Goal: Information Seeking & Learning: Learn about a topic

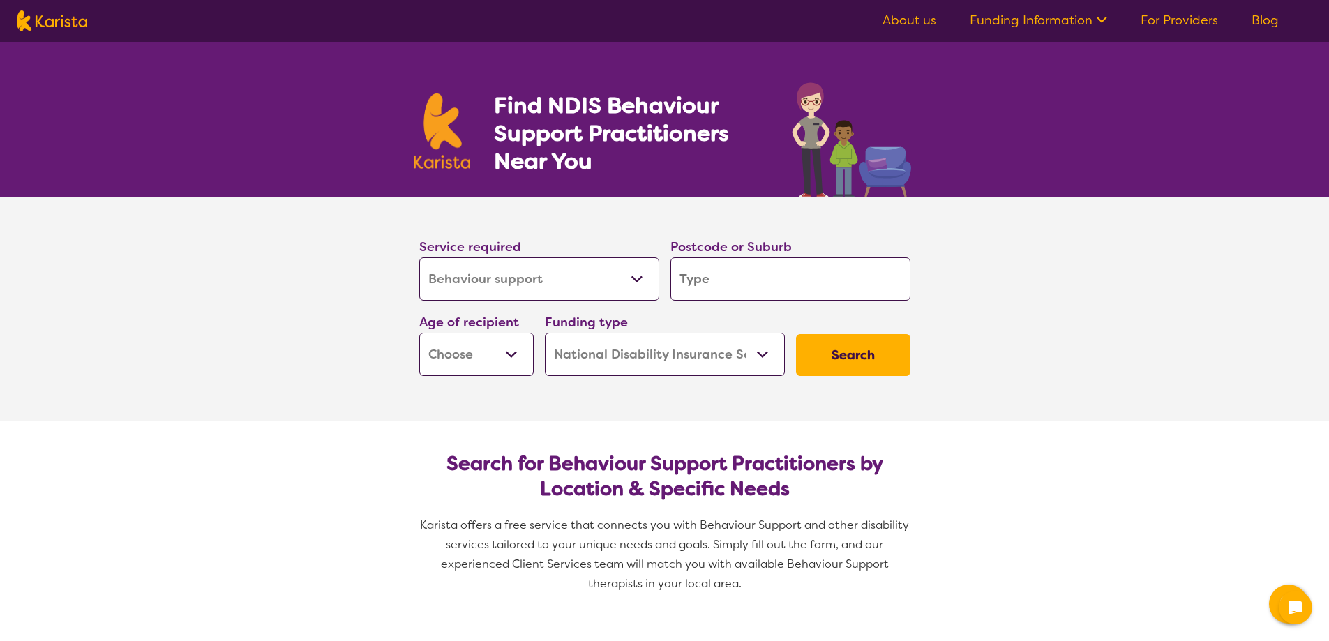
select select "Behaviour support"
select select "NDIS"
select select "Behaviour support"
select select "NDIS"
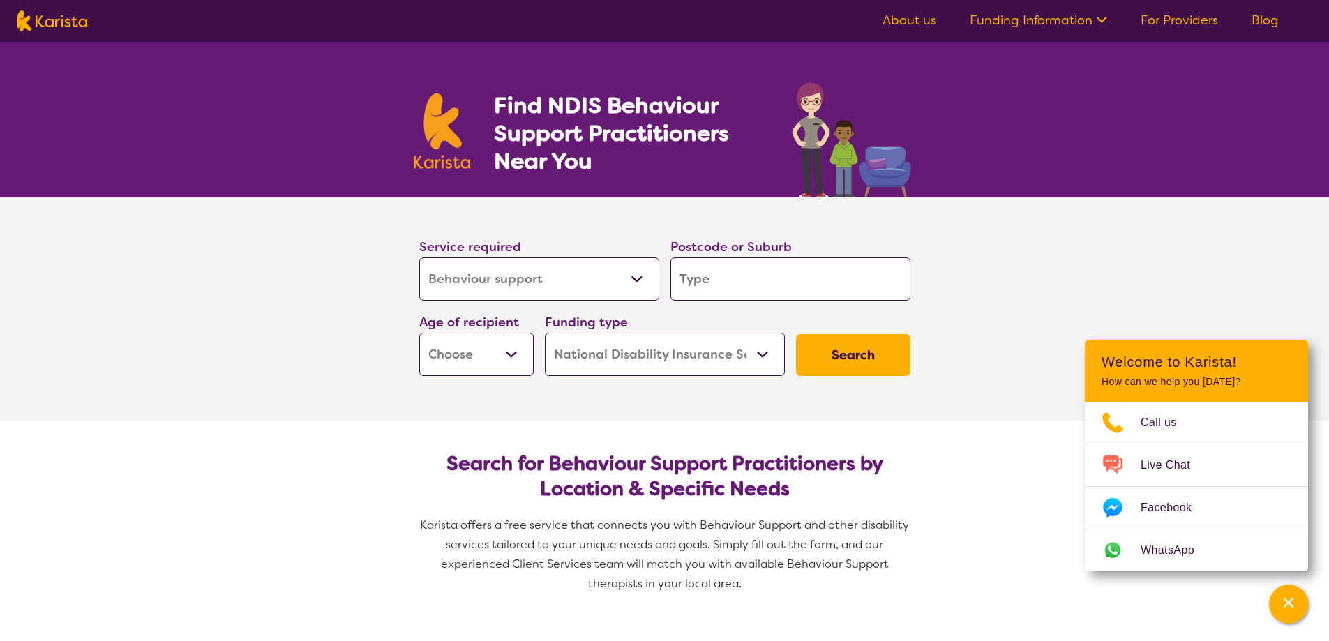
click at [553, 275] on select "Allied Health Assistant Assessment ([MEDICAL_DATA] or [MEDICAL_DATA]) Behaviour…" at bounding box center [539, 279] width 240 height 43
click at [739, 264] on input "search" at bounding box center [791, 279] width 240 height 43
type input "5"
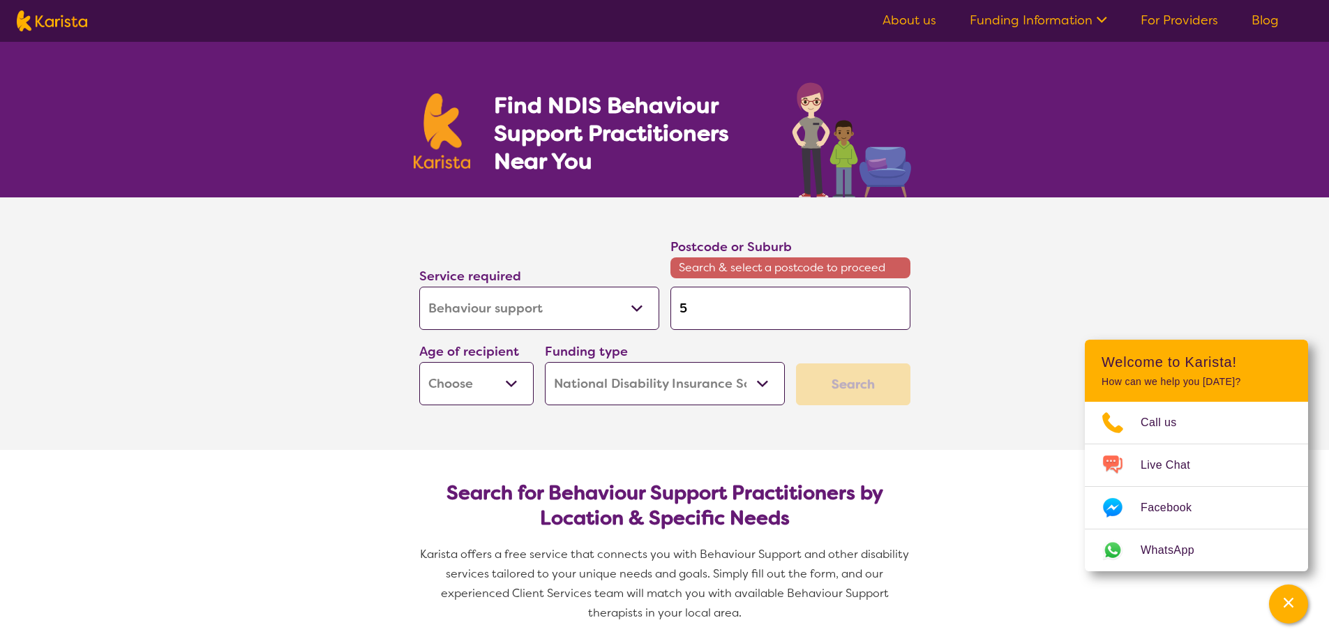
type input "50"
type input "508"
type input "5082"
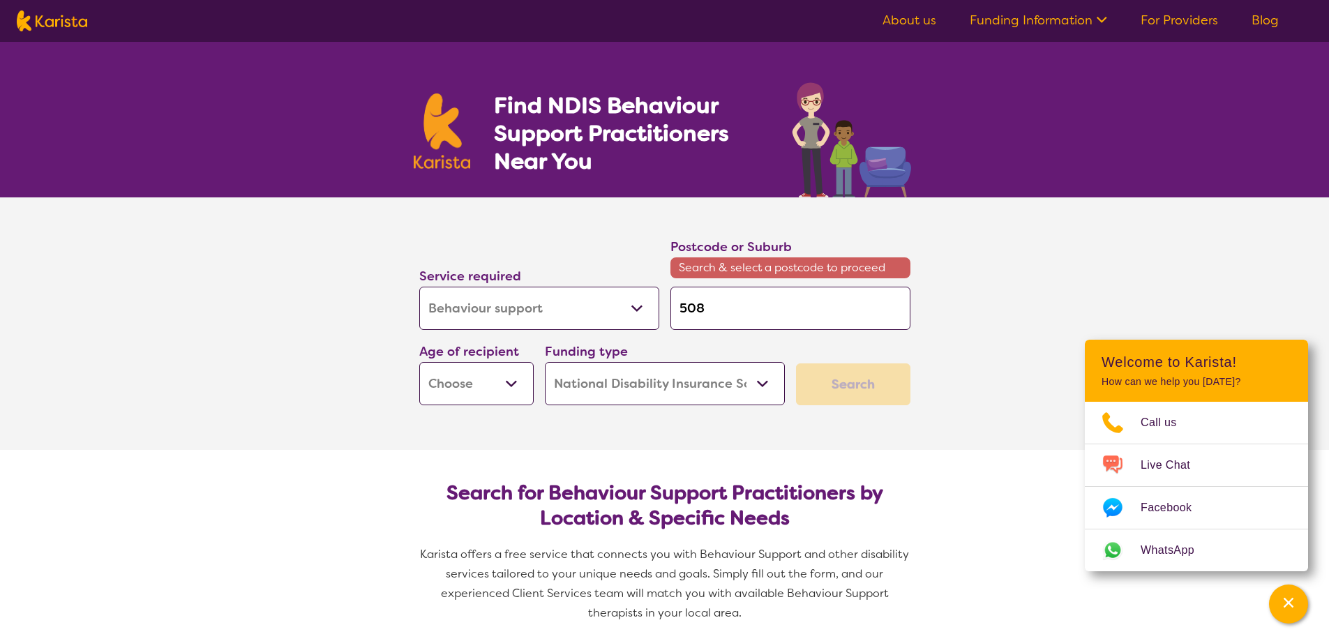
type input "5082"
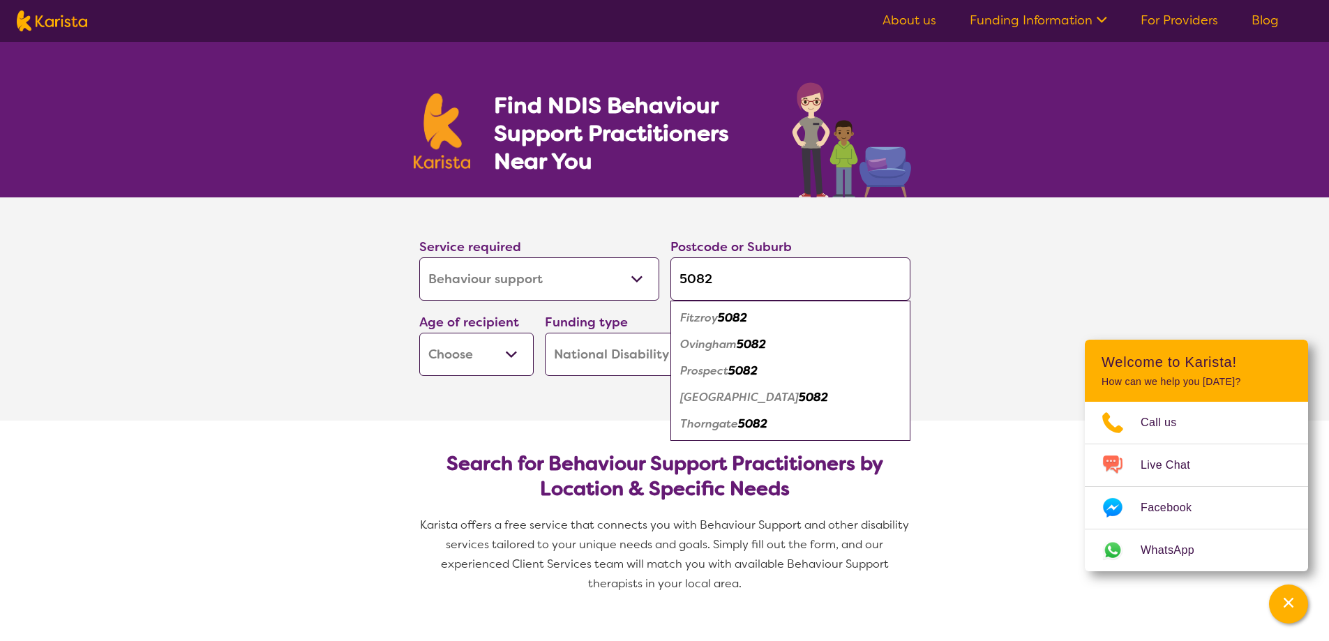
type input "5082"
click at [750, 372] on em "5082" at bounding box center [743, 371] width 29 height 15
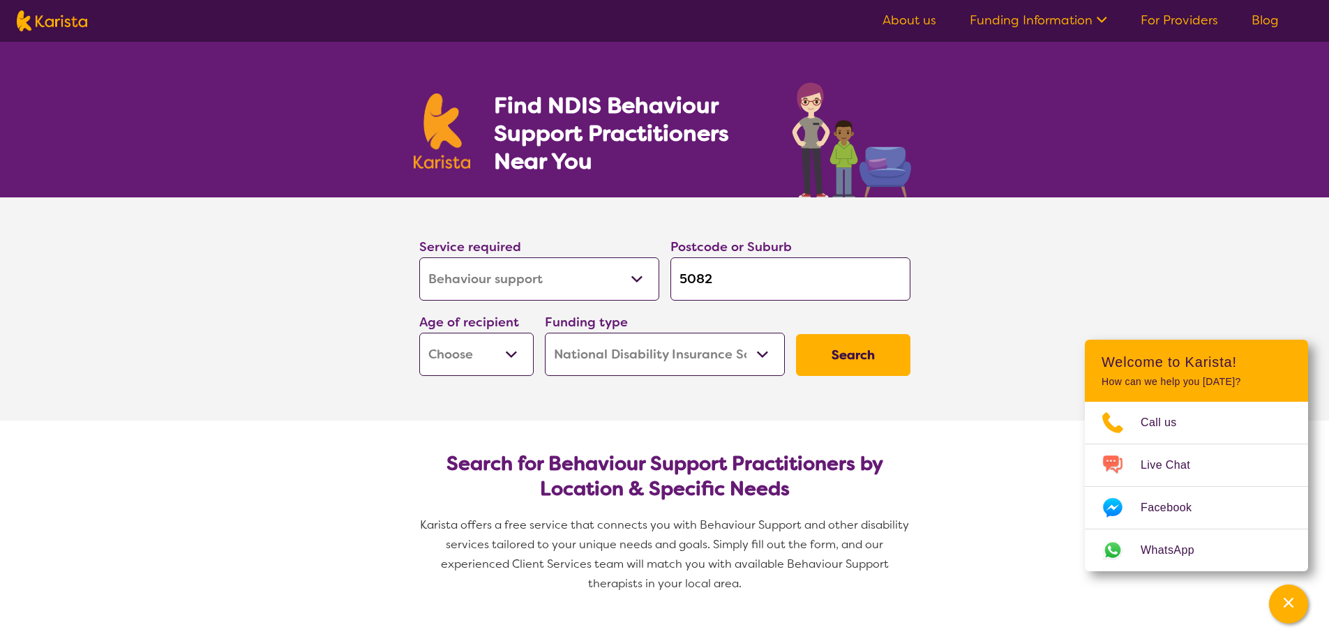
click at [509, 338] on select "Early Childhood - 0 to 9 Child - 10 to 11 Adolescent - 12 to 17 Adult - 18 to 6…" at bounding box center [476, 354] width 114 height 43
select select "EC"
click at [419, 333] on select "Early Childhood - 0 to 9 Child - 10 to 11 Adolescent - 12 to 17 Adult - 18 to 6…" at bounding box center [476, 354] width 114 height 43
select select "EC"
click at [666, 355] on select "Home Care Package (HCP) National Disability Insurance Scheme (NDIS) I don't know" at bounding box center [665, 354] width 240 height 43
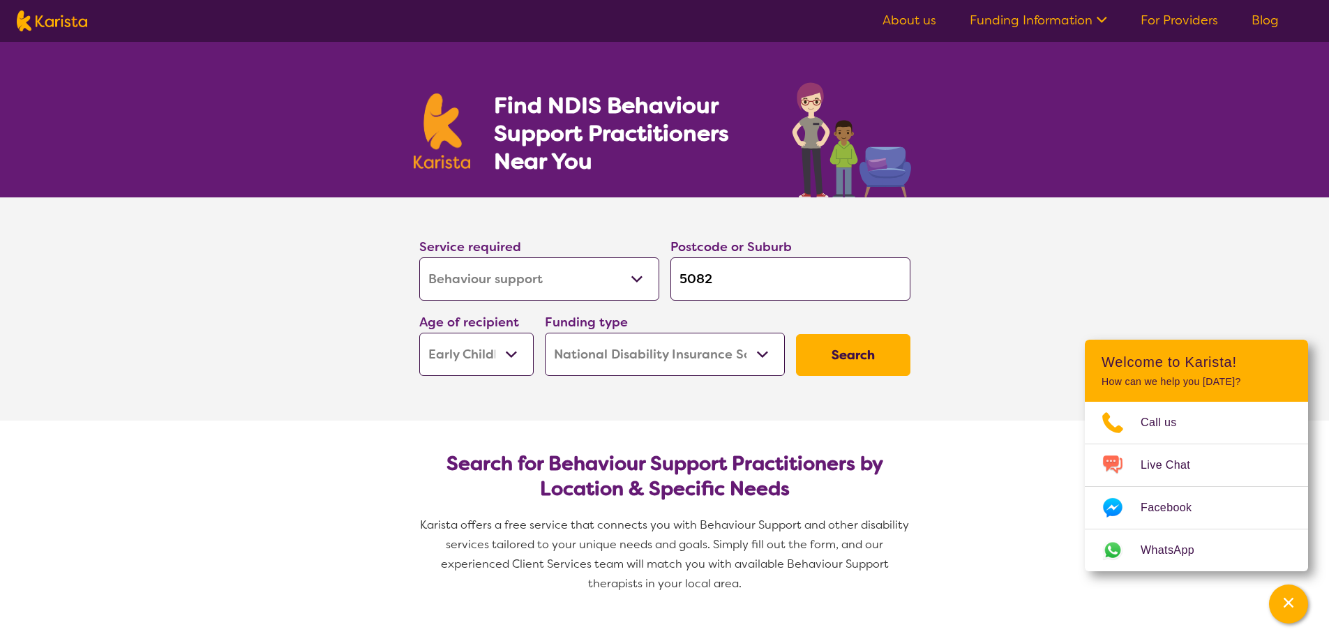
click at [545, 333] on select "Home Care Package (HCP) National Disability Insurance Scheme (NDIS) I don't know" at bounding box center [665, 354] width 240 height 43
click at [895, 342] on button "Search" at bounding box center [853, 355] width 114 height 42
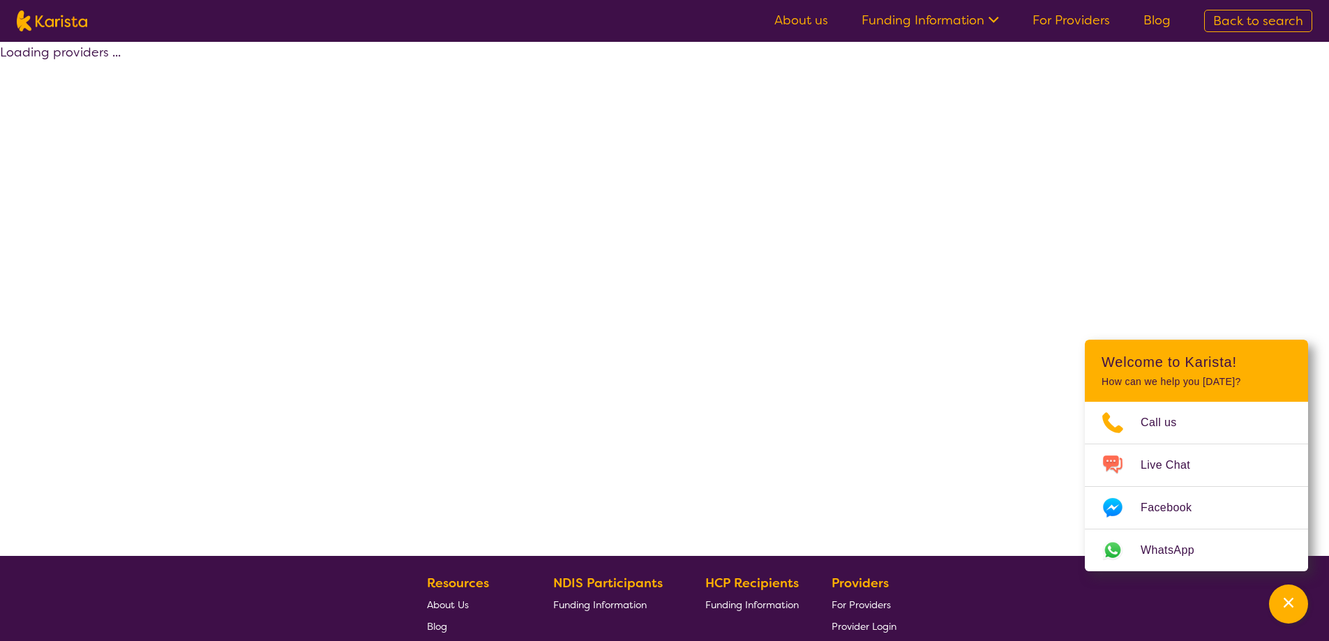
select select "by_score"
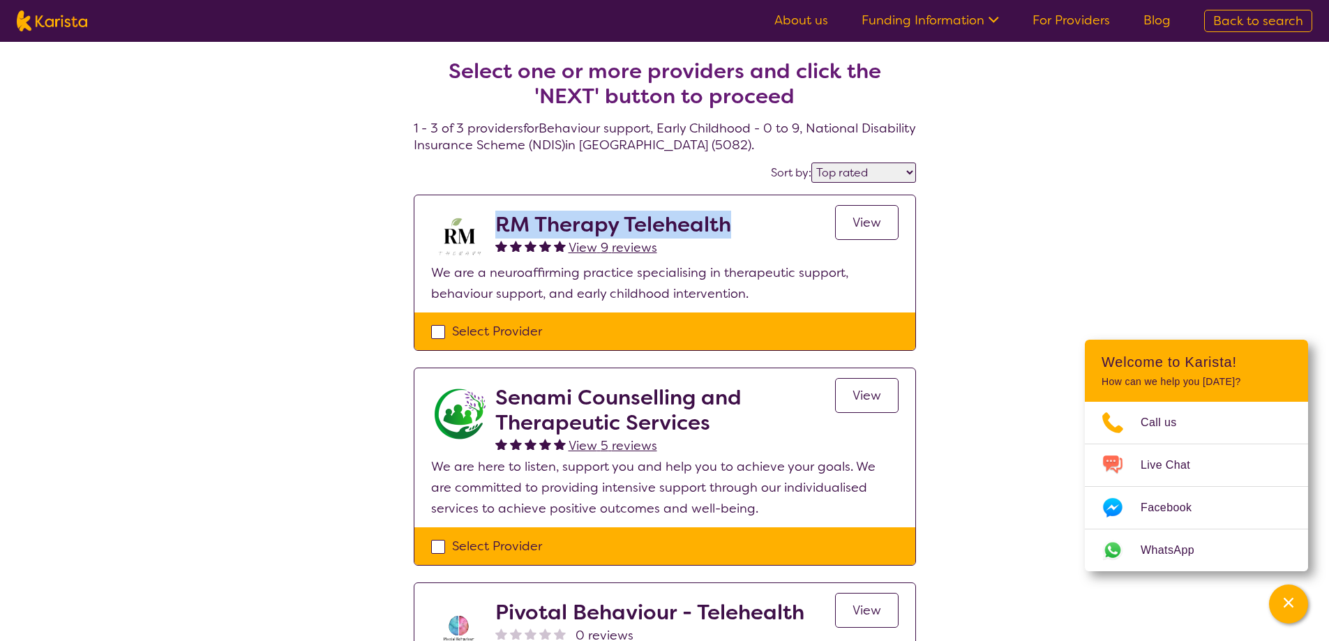
drag, startPoint x: 611, startPoint y: 224, endPoint x: 496, endPoint y: 231, distance: 115.4
click at [496, 231] on h2 "RM Therapy Telehealth" at bounding box center [613, 224] width 236 height 25
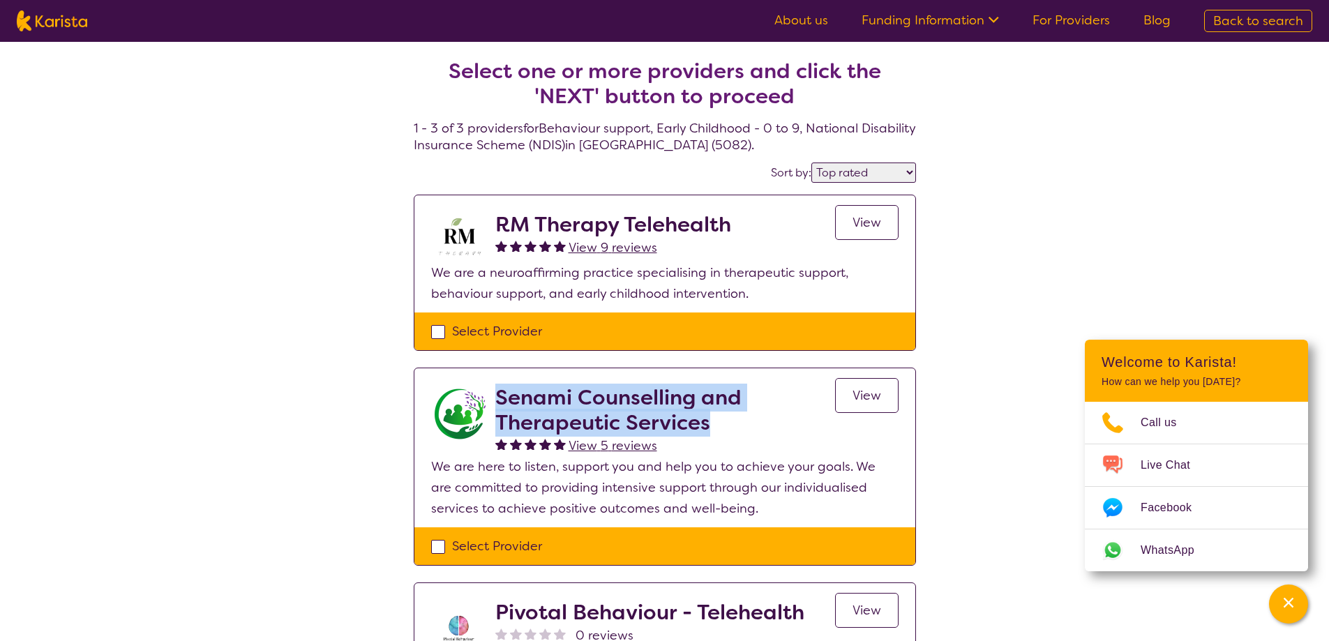
drag, startPoint x: 709, startPoint y: 427, endPoint x: 495, endPoint y: 399, distance: 215.4
click at [495, 399] on h2 "Senami Counselling and Therapeutic Services" at bounding box center [665, 410] width 340 height 50
copy h2 "Senami Counselling and Therapeutic Services"
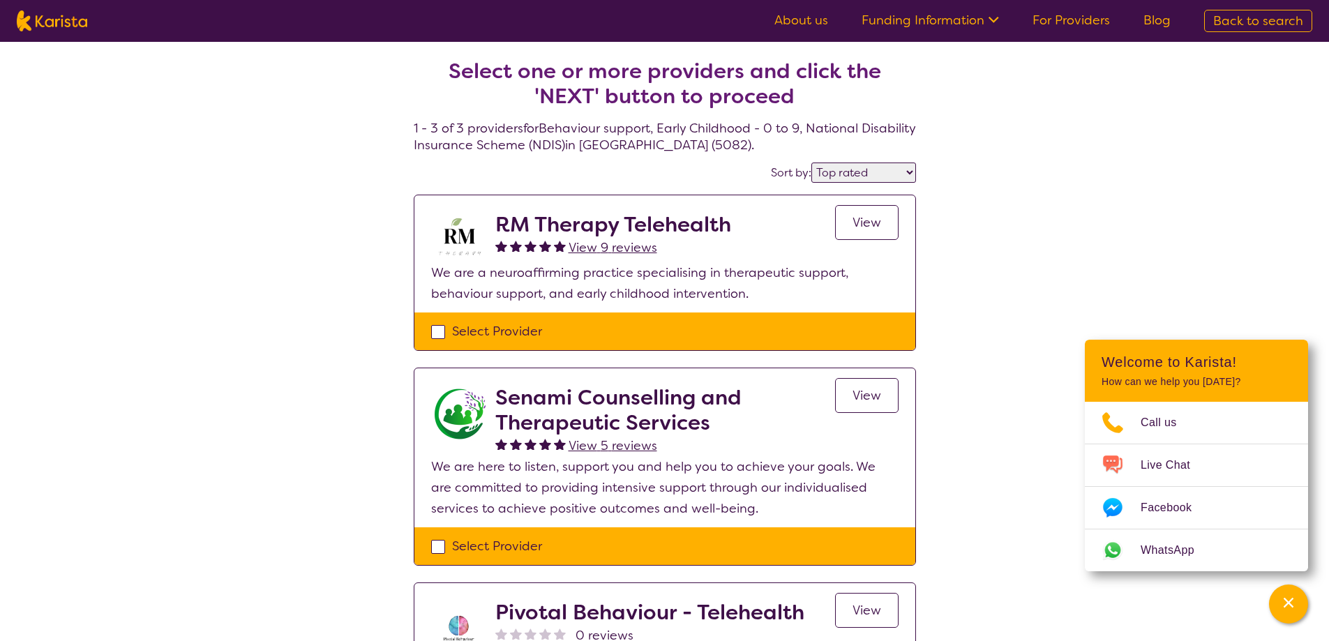
select select "Behaviour support"
select select "EC"
select select "NDIS"
select select "Behaviour support"
select select "EC"
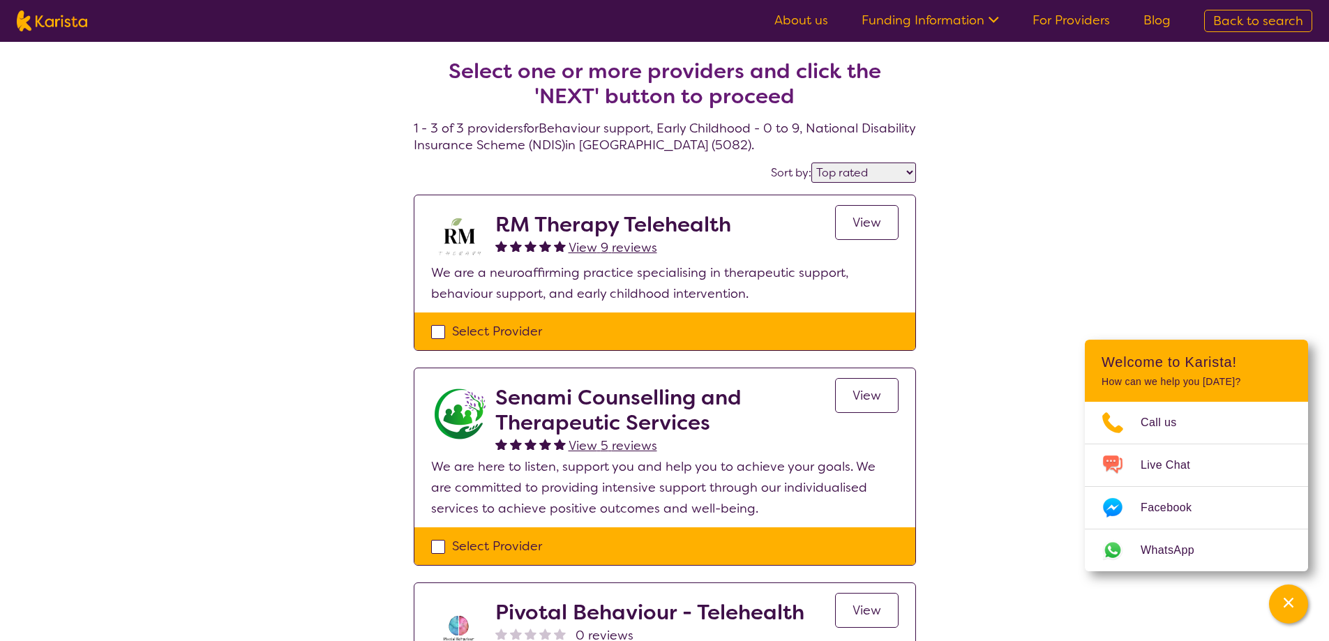
select select "NDIS"
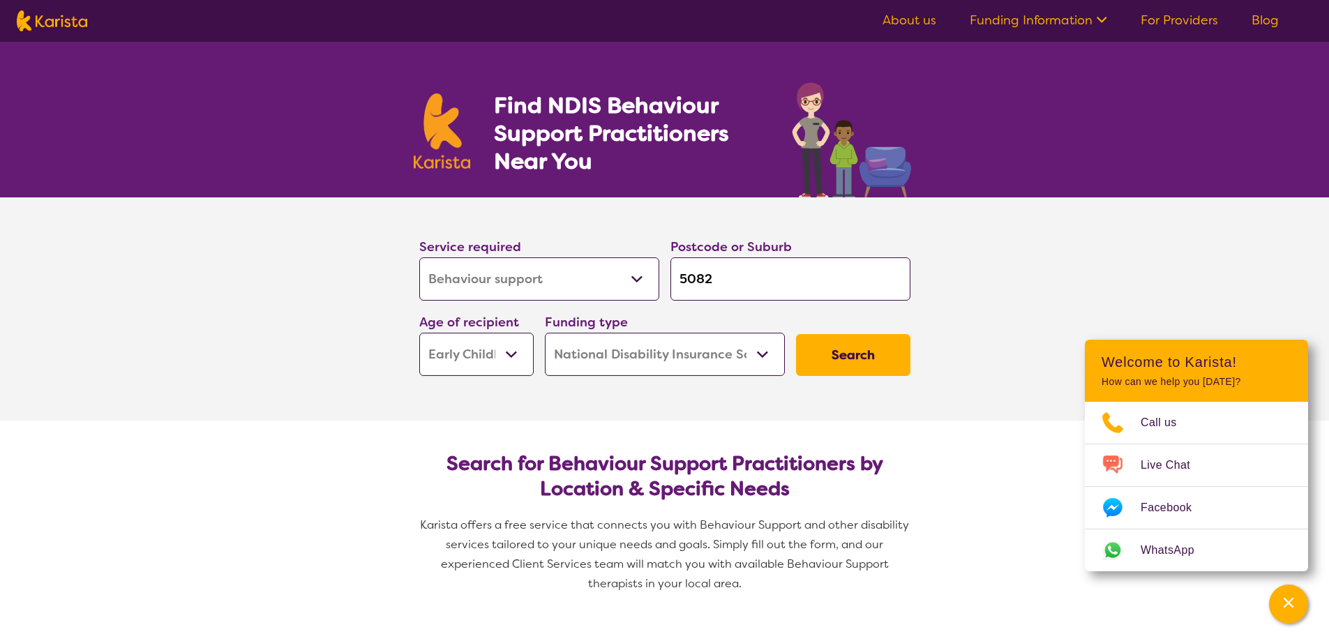
click at [691, 344] on select "Home Care Package (HCP) National Disability Insurance Scheme (NDIS) I don't know" at bounding box center [665, 354] width 240 height 43
select select
click at [545, 333] on select "Home Care Package (HCP) National Disability Insurance Scheme (NDIS) I don't know" at bounding box center [665, 354] width 240 height 43
select select
click at [650, 378] on div "Funding type Home Care Package (HCP) National Disability Insurance Scheme (NDIS…" at bounding box center [664, 343] width 251 height 75
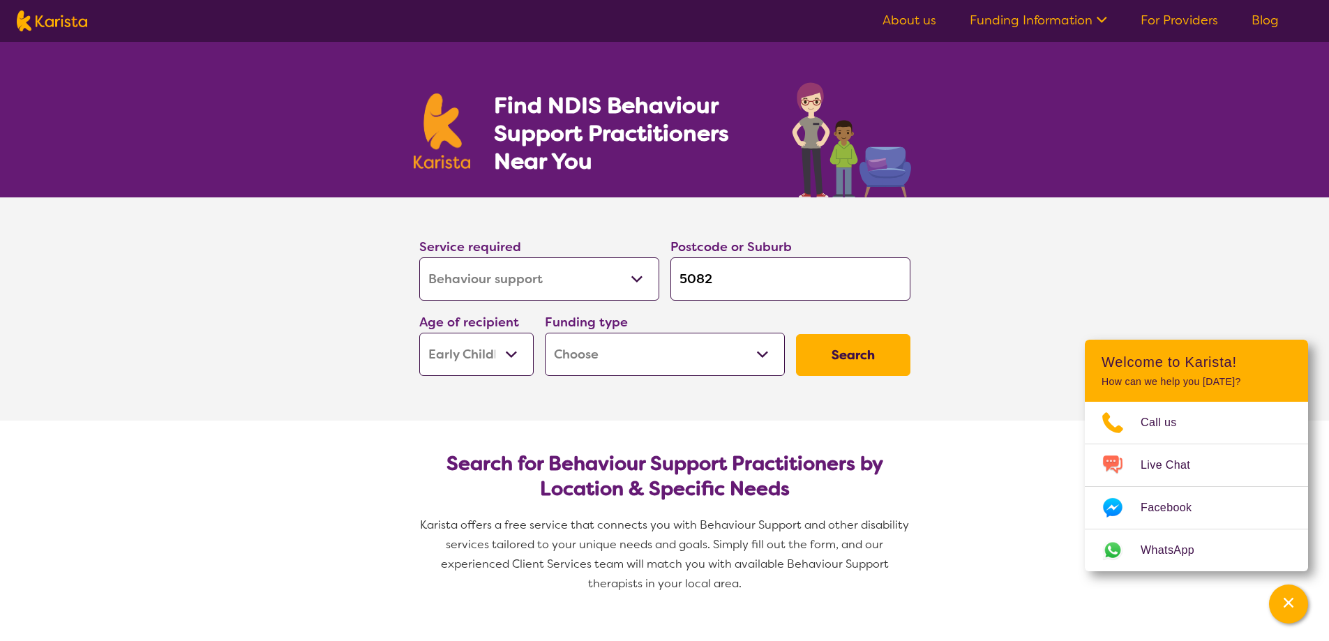
click at [847, 359] on button "Search" at bounding box center [853, 355] width 114 height 42
click at [658, 332] on div "Funding type Home Care Package (HCP) National Disability Insurance Scheme (NDIS…" at bounding box center [665, 344] width 240 height 64
click at [657, 351] on select "Home Care Package (HCP) National Disability Insurance Scheme (NDIS) I don't know" at bounding box center [665, 354] width 240 height 43
select select "i-don-t-know"
click at [545, 333] on select "Home Care Package (HCP) National Disability Insurance Scheme (NDIS) I don't know" at bounding box center [665, 354] width 240 height 43
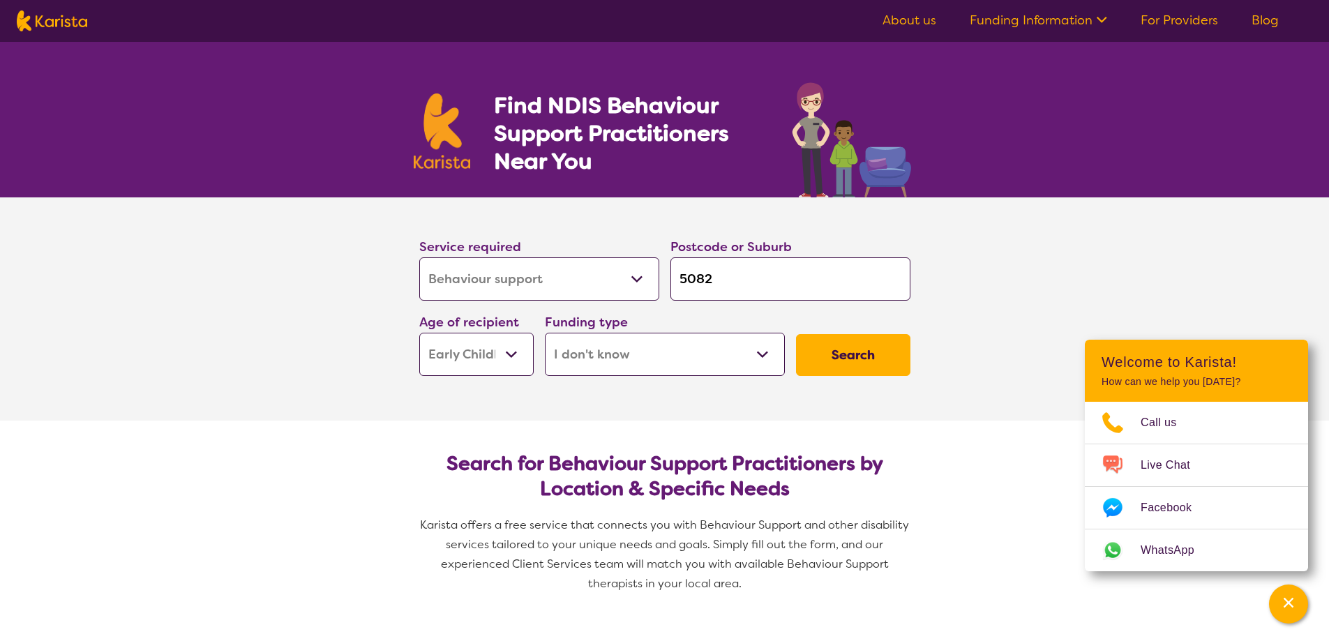
select select "i-don-t-know"
click at [849, 371] on button "Search" at bounding box center [853, 355] width 114 height 42
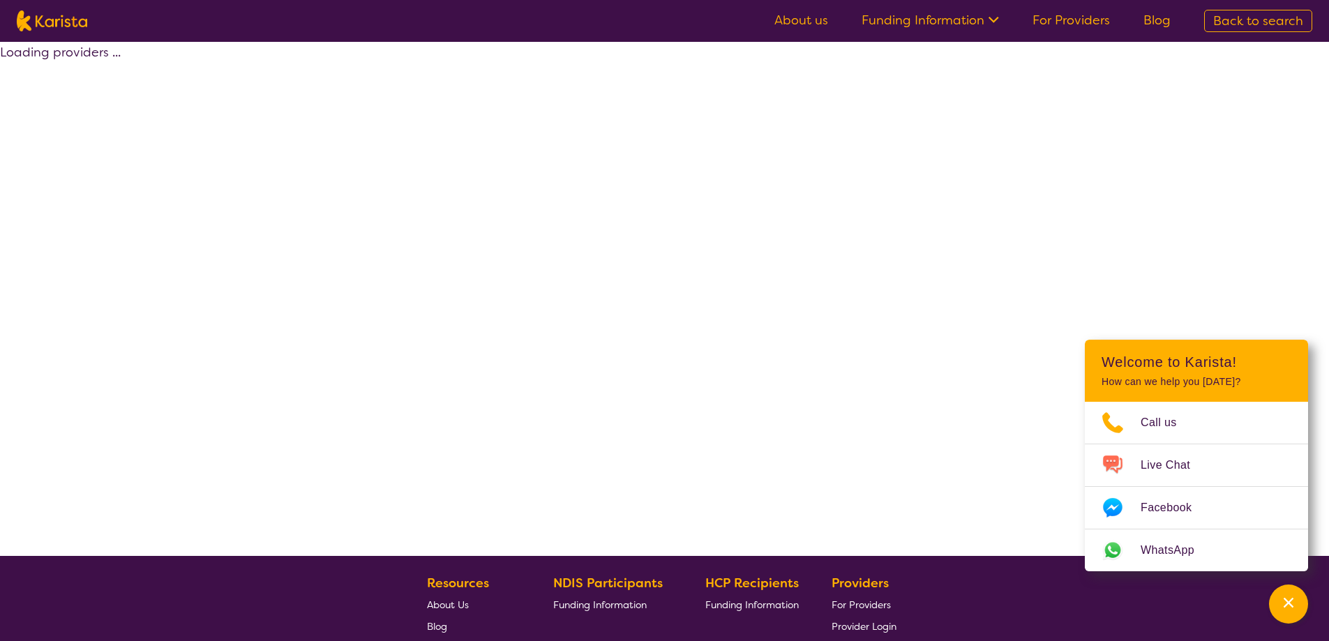
select select "Behaviour support"
select select "EC"
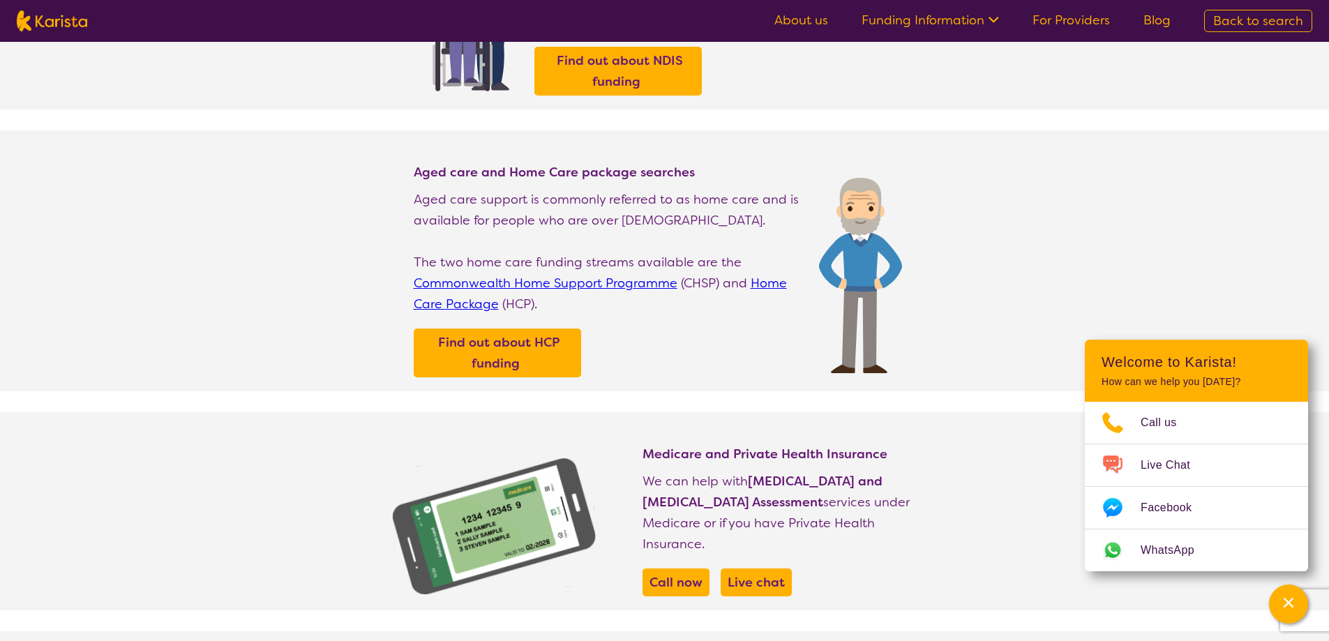
scroll to position [31, 0]
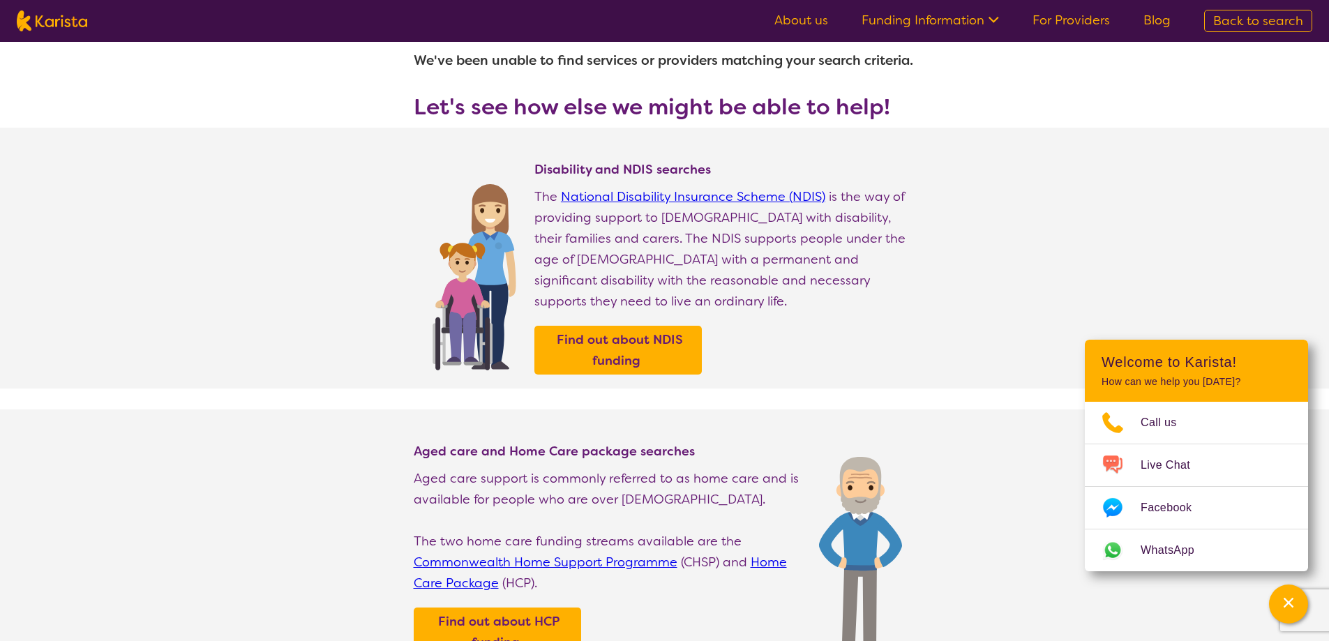
select select "Behaviour support"
select select "EC"
select select "NDIS"
select select "Behaviour support"
select select "EC"
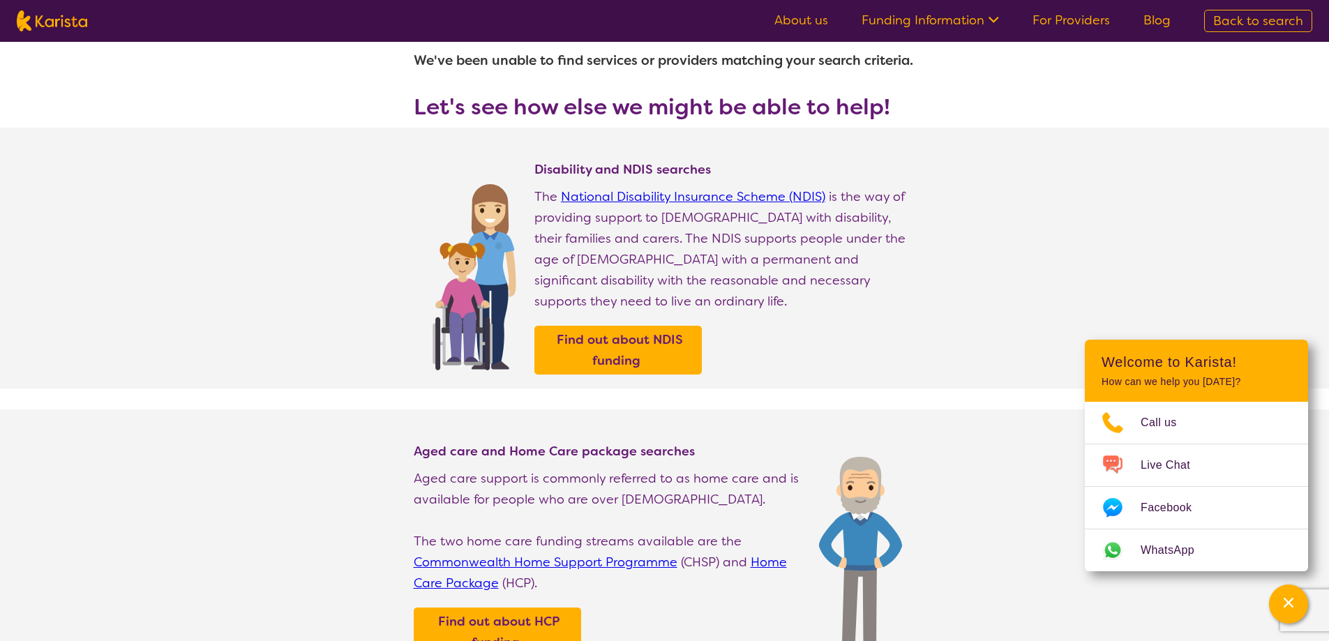
select select "NDIS"
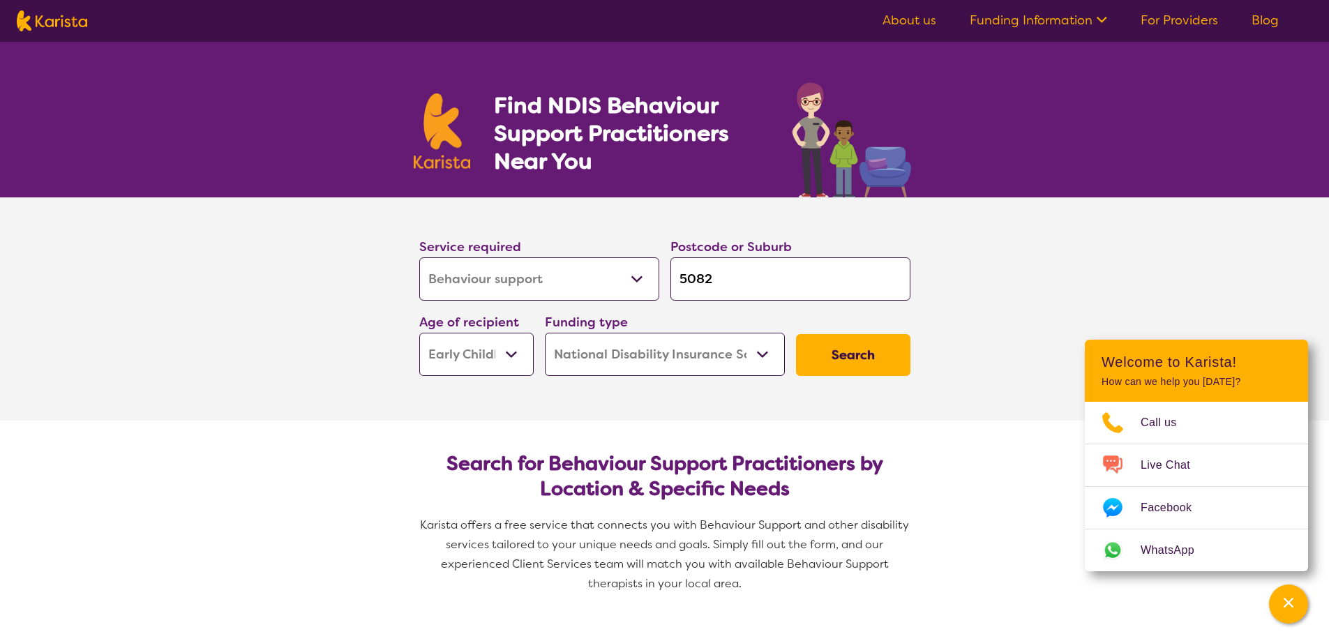
click at [702, 348] on select "Home Care Package (HCP) National Disability Insurance Scheme (NDIS) I don't know" at bounding box center [665, 354] width 240 height 43
select select "HCP"
click at [545, 333] on select "Home Care Package (HCP) National Disability Insurance Scheme (NDIS) I don't know" at bounding box center [665, 354] width 240 height 43
select select "HCP"
click at [883, 346] on button "Search" at bounding box center [853, 355] width 114 height 42
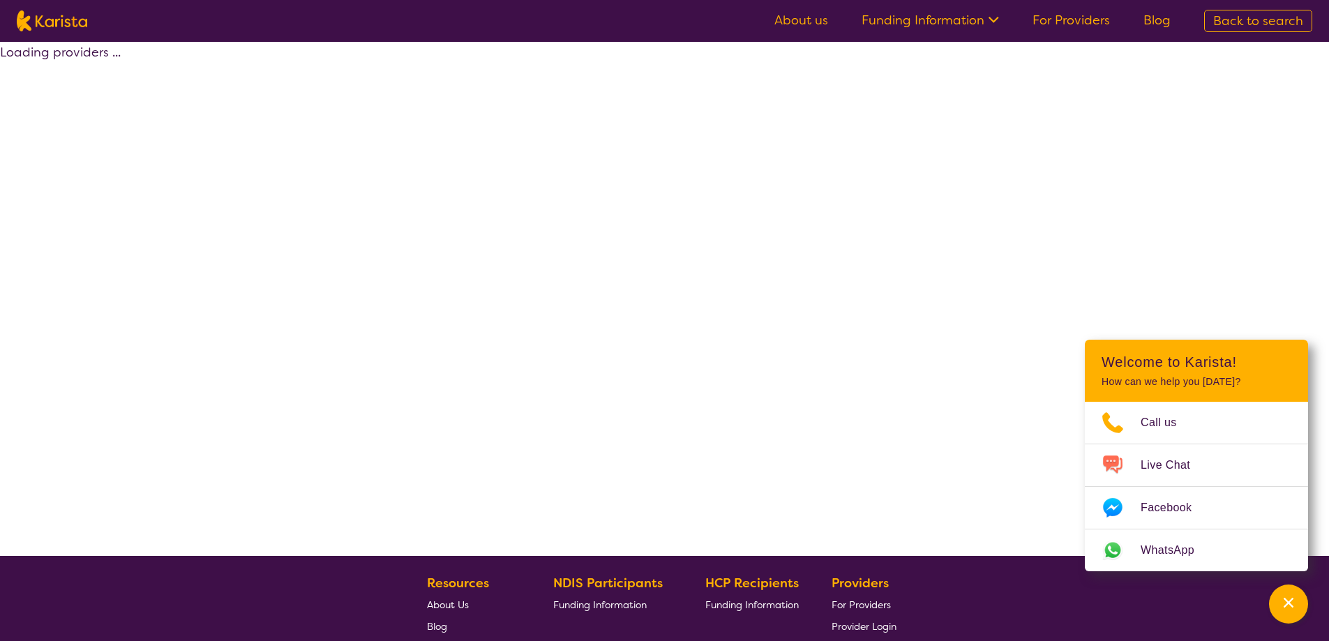
select select "by_score"
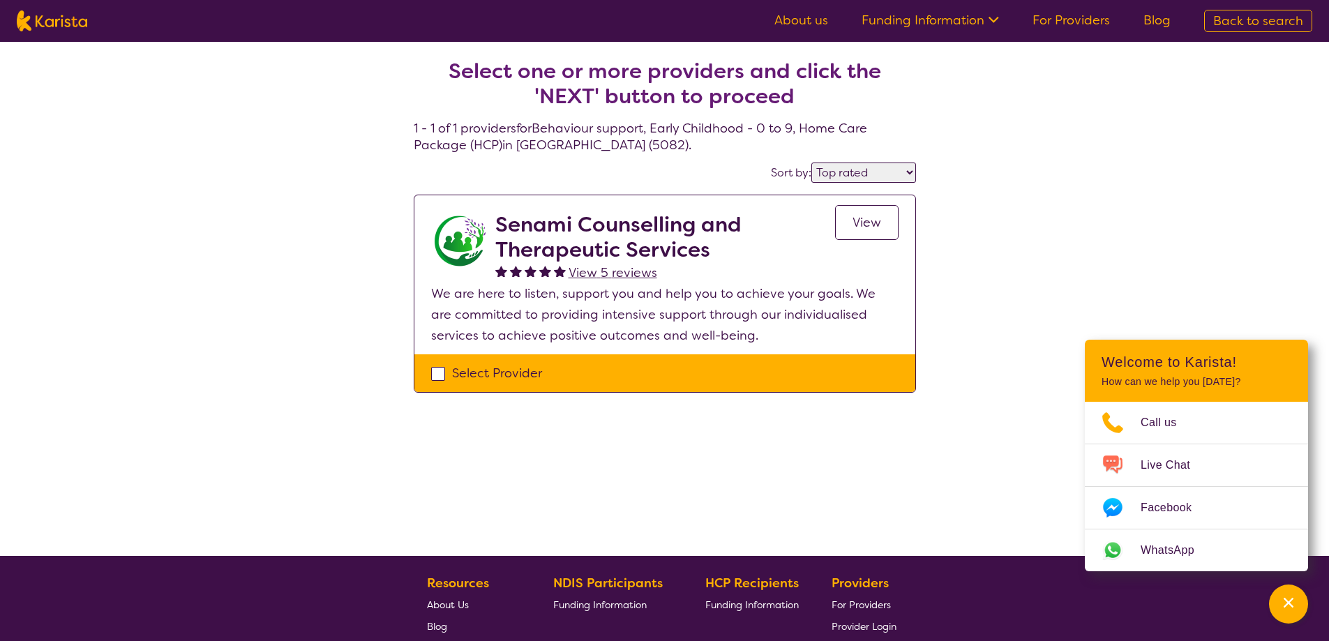
select select "Behaviour support"
select select "EC"
select select "NDIS"
select select "Behaviour support"
select select "EC"
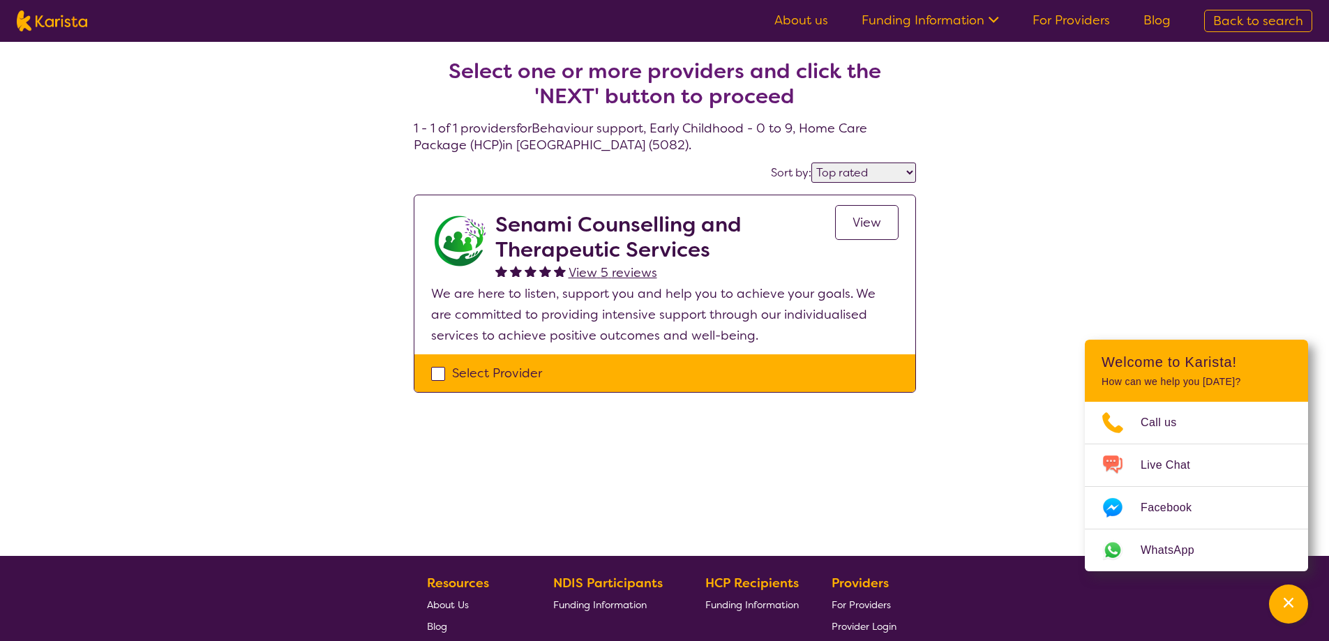
select select "NDIS"
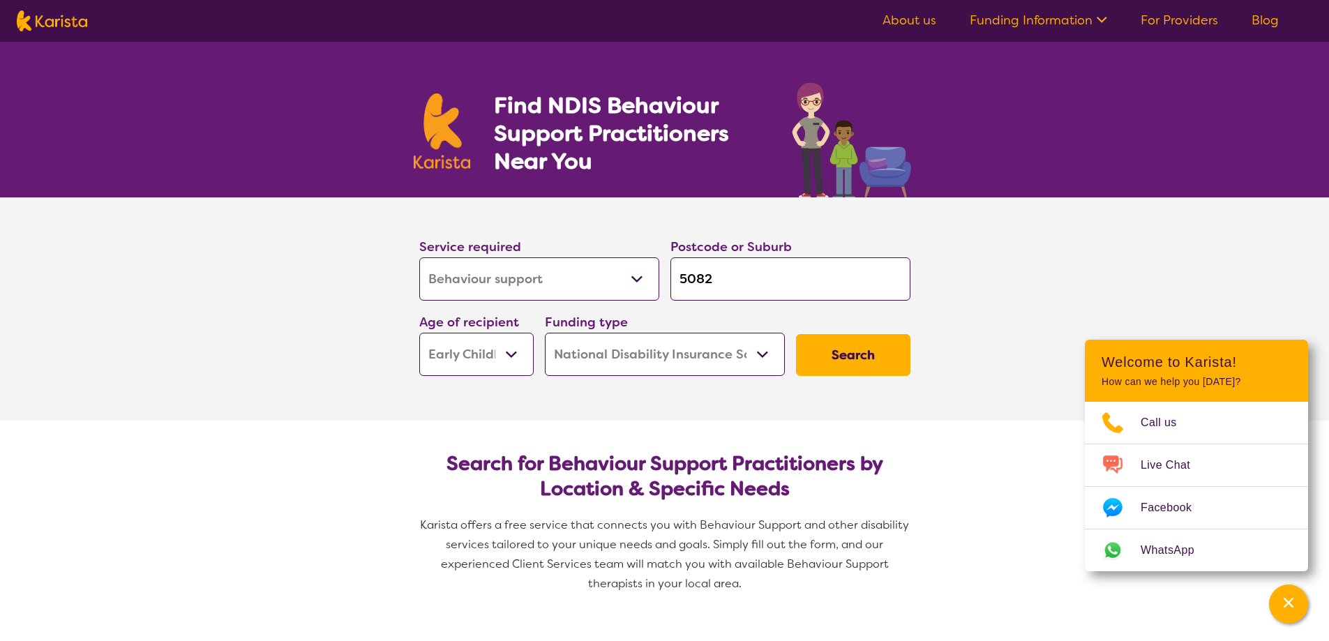
click at [505, 284] on select "Allied Health Assistant Assessment ([MEDICAL_DATA] or [MEDICAL_DATA]) Behaviour…" at bounding box center [539, 279] width 240 height 43
select select "Assessment ([MEDICAL_DATA] or [MEDICAL_DATA])"
click at [419, 258] on select "Allied Health Assistant Assessment ([MEDICAL_DATA] or [MEDICAL_DATA]) Behaviour…" at bounding box center [539, 279] width 240 height 43
select select "Assessment ([MEDICAL_DATA] or [MEDICAL_DATA])"
click at [751, 356] on select "Home Care Package (HCP) National Disability Insurance Scheme (NDIS) I don't know" at bounding box center [665, 354] width 240 height 43
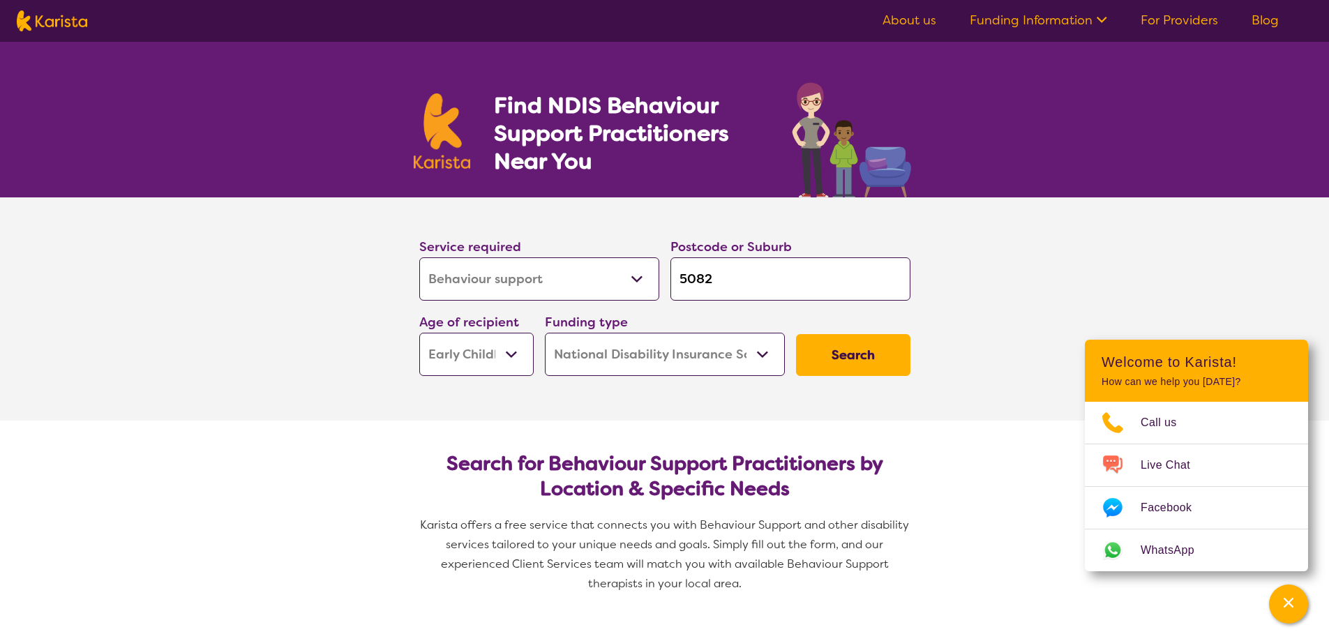
click at [545, 333] on select "Home Care Package (HCP) National Disability Insurance Scheme (NDIS) I don't know" at bounding box center [665, 354] width 240 height 43
click at [836, 345] on button "Search" at bounding box center [853, 355] width 114 height 42
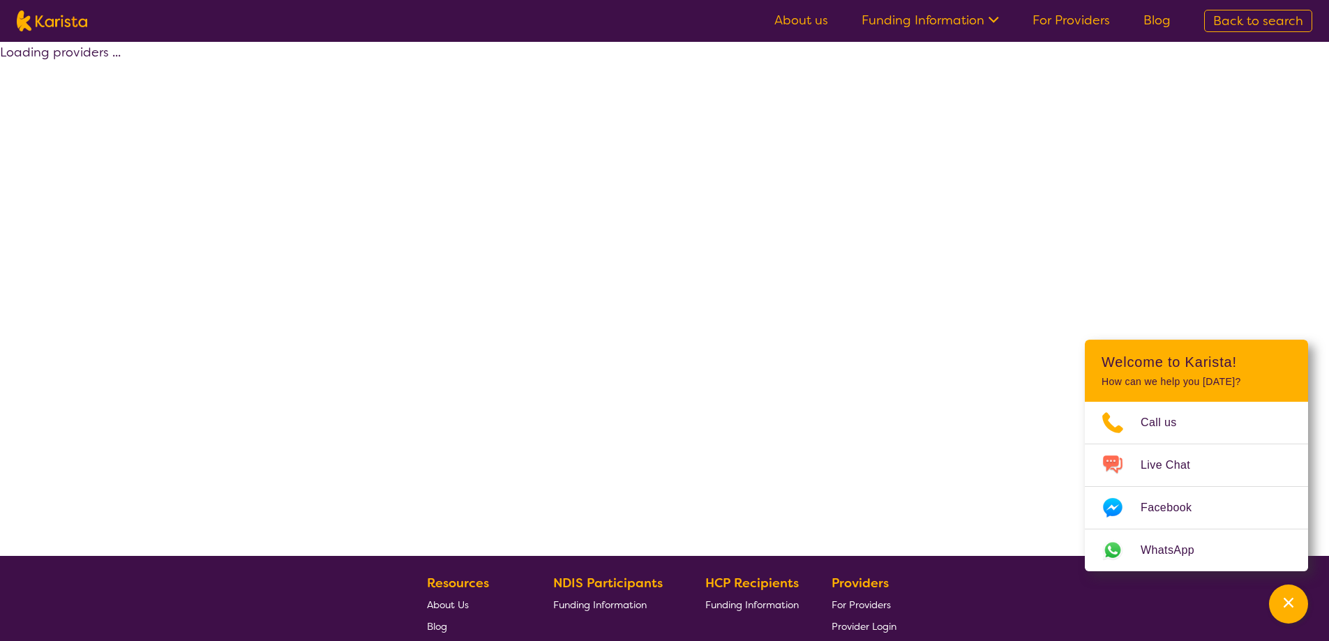
select select "Assessment ([MEDICAL_DATA] or [MEDICAL_DATA])"
select select "EC"
select select "NDIS"
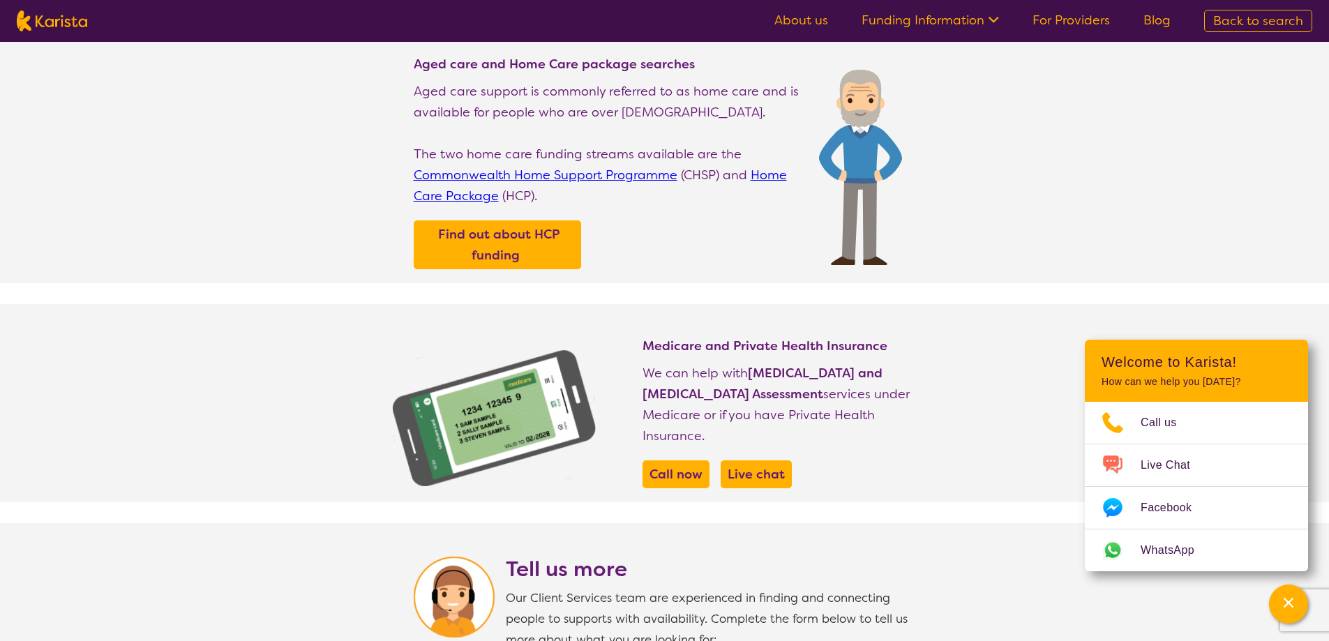
scroll to position [837, 0]
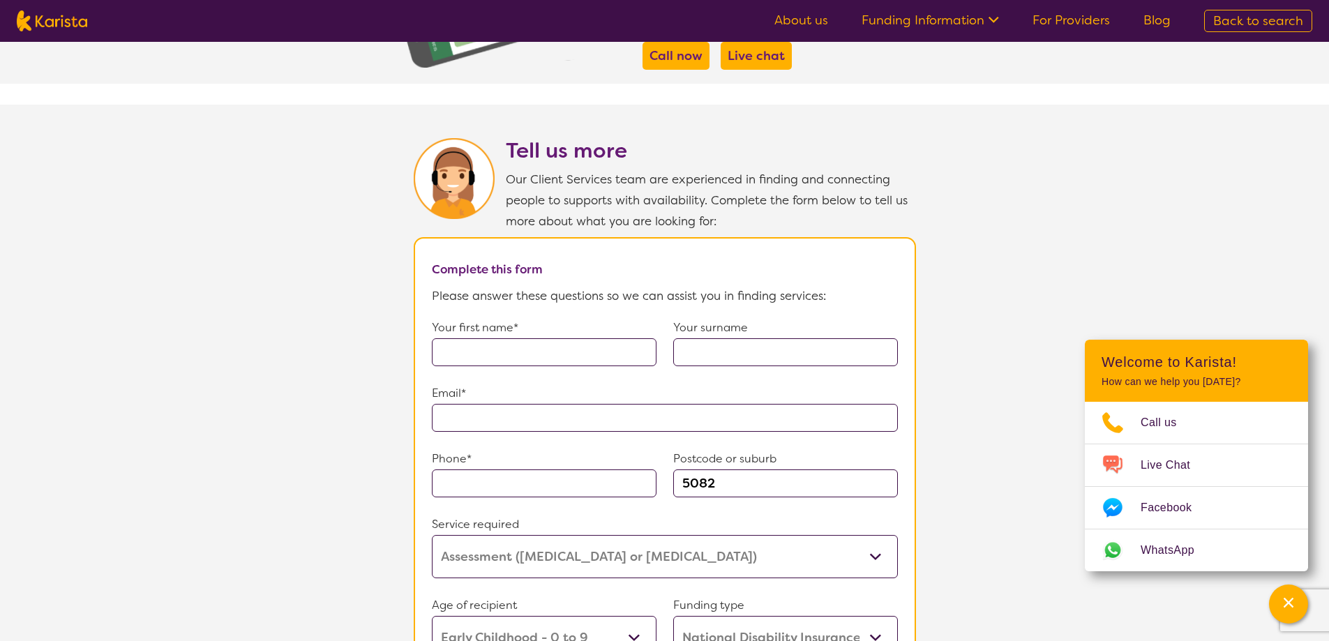
select select "Behaviour support"
select select "EC"
select select "NDIS"
select select "Behaviour support"
select select "EC"
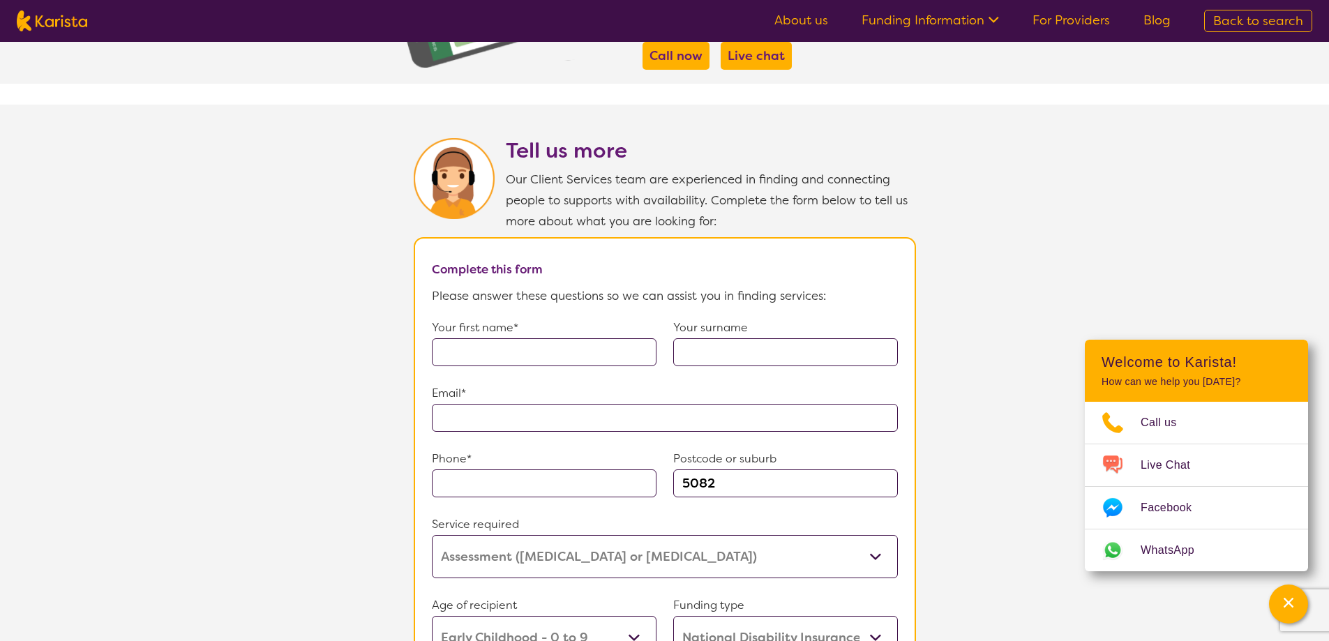
select select "NDIS"
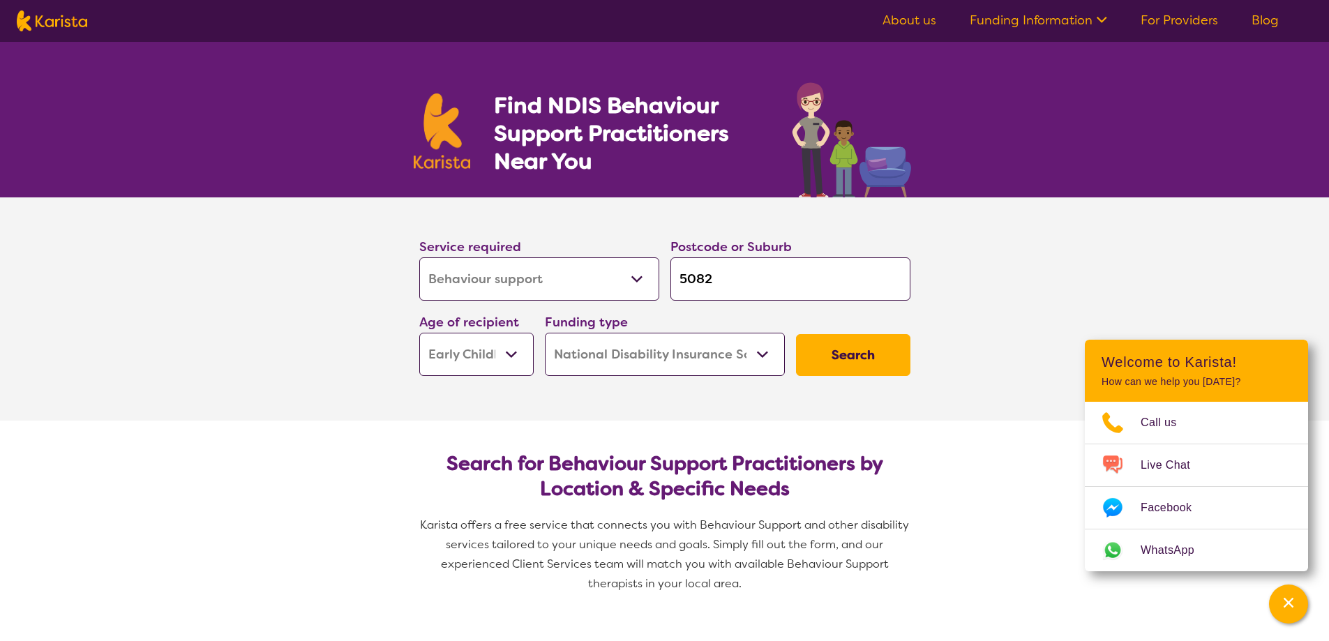
click at [530, 279] on select "Allied Health Assistant Assessment ([MEDICAL_DATA] or [MEDICAL_DATA]) Behaviour…" at bounding box center [539, 279] width 240 height 43
select select "[MEDICAL_DATA]"
click at [419, 258] on select "Allied Health Assistant Assessment ([MEDICAL_DATA] or [MEDICAL_DATA]) Behaviour…" at bounding box center [539, 279] width 240 height 43
select select "[MEDICAL_DATA]"
click at [584, 391] on section "Service required Allied Health Assistant Assessment ([MEDICAL_DATA] or [MEDICAL…" at bounding box center [665, 308] width 558 height 223
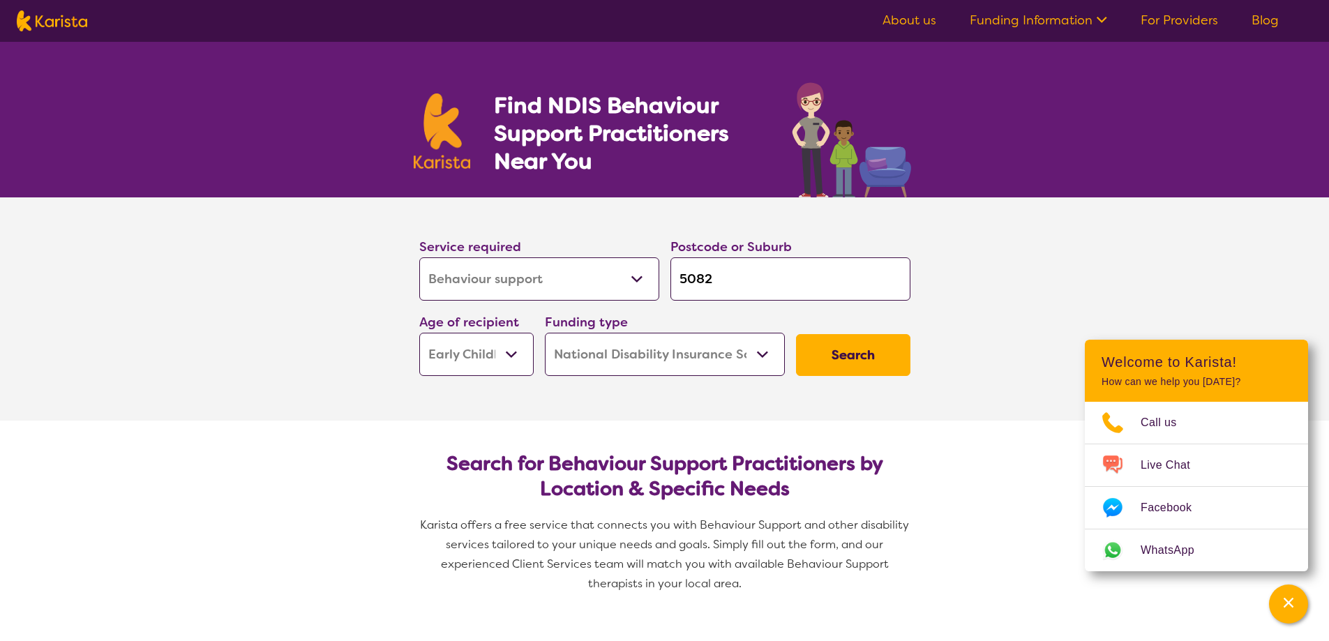
click at [843, 338] on button "Search" at bounding box center [853, 355] width 114 height 42
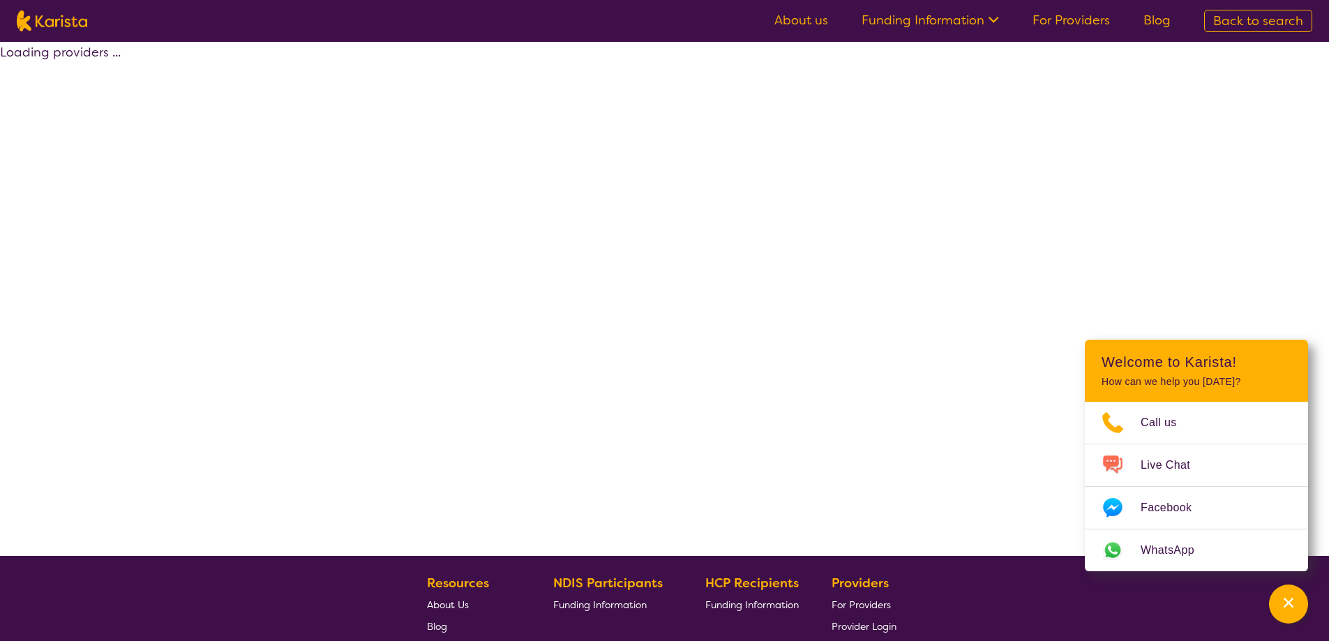
select select "by_score"
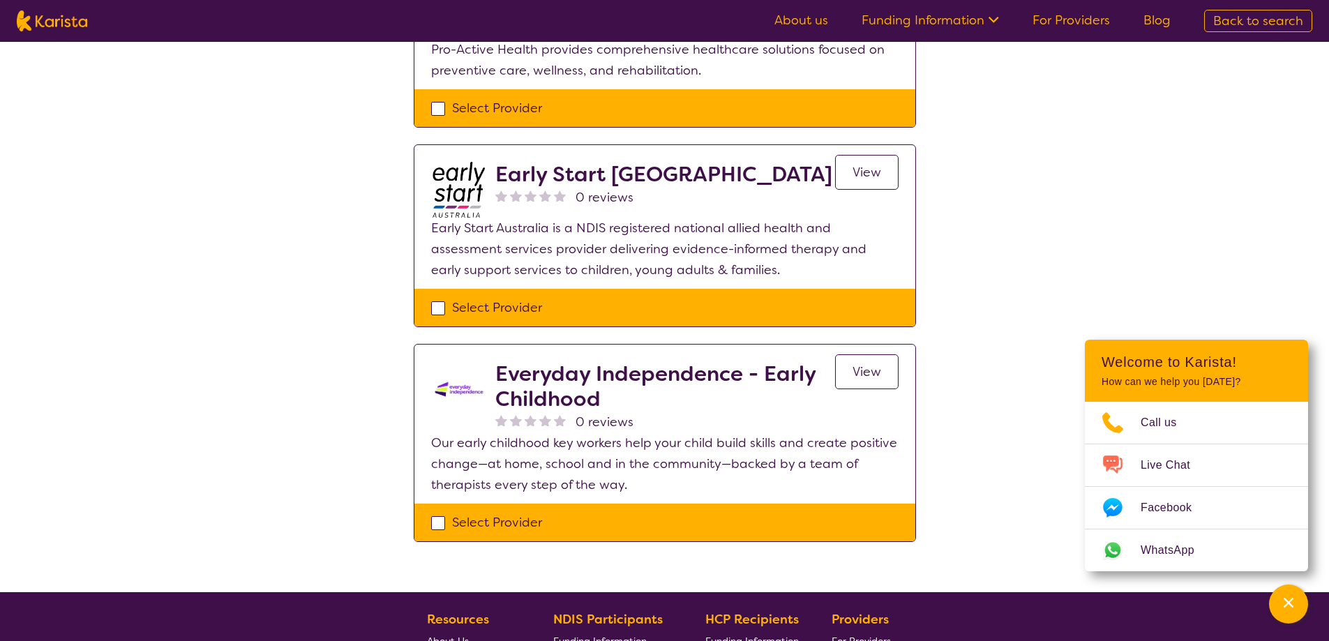
scroll to position [558, 0]
